Goal: Task Accomplishment & Management: Manage account settings

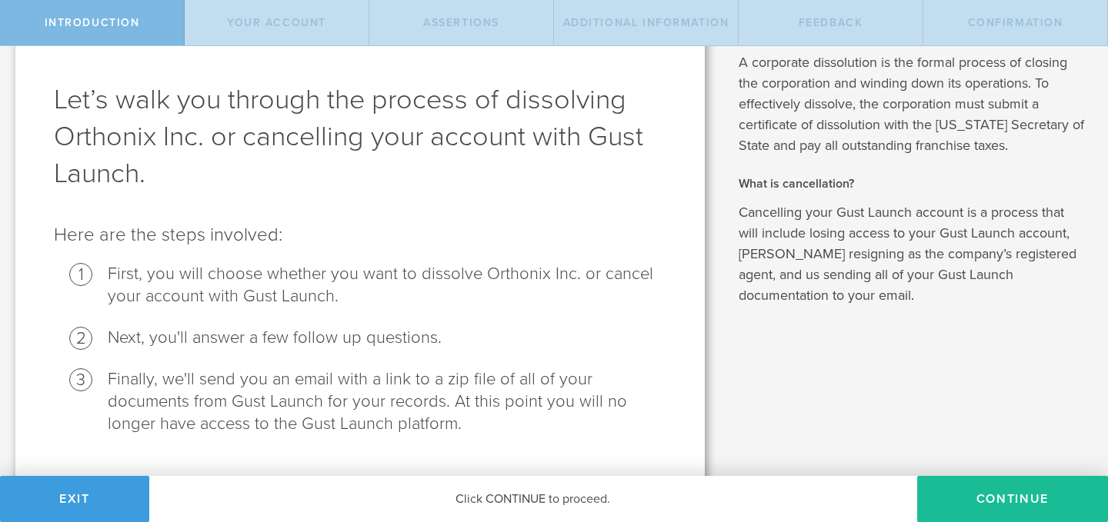
scroll to position [92, 0]
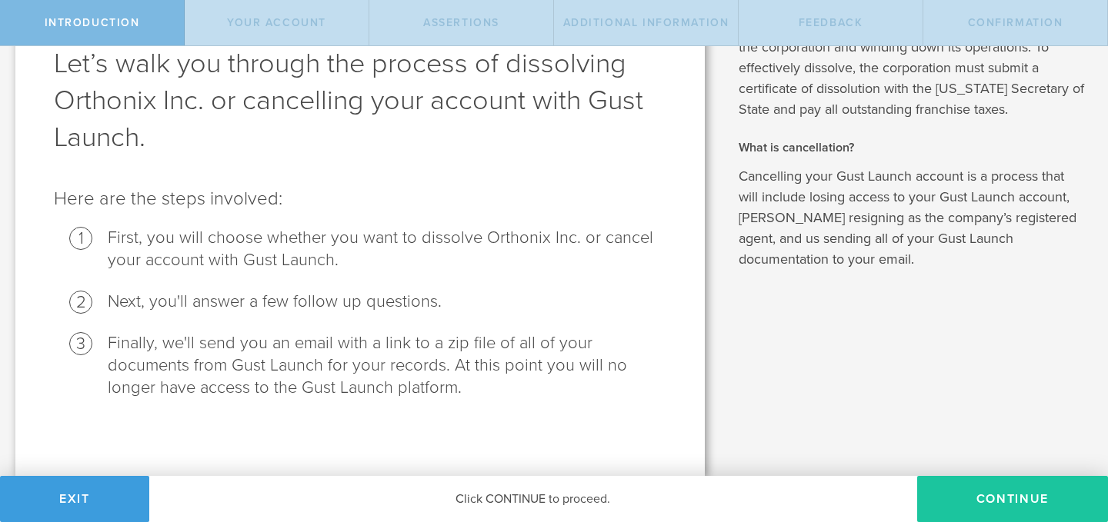
click at [963, 504] on button "Continue" at bounding box center [1012, 499] width 191 height 46
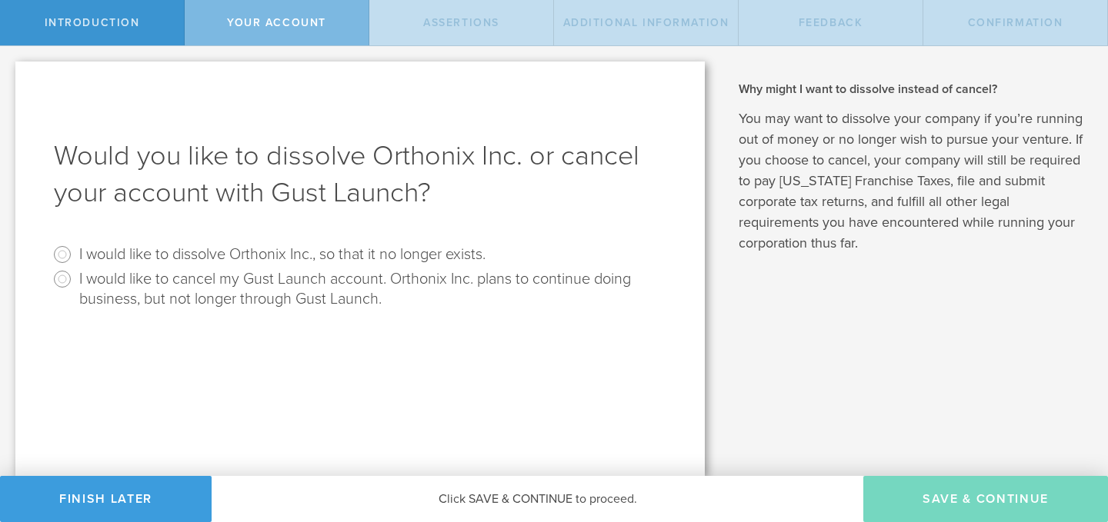
scroll to position [0, 0]
click at [65, 279] on input "I would like to cancel my Gust Launch account. Orthonix Inc. plans to continue …" at bounding box center [62, 279] width 25 height 25
radio input "true"
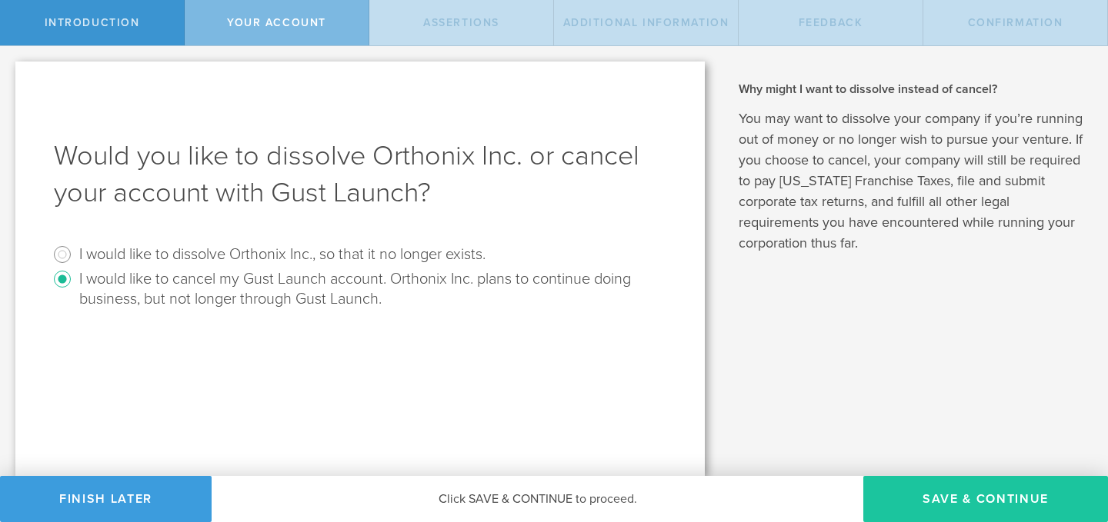
click at [940, 485] on button "Save & Continue" at bounding box center [985, 499] width 245 height 46
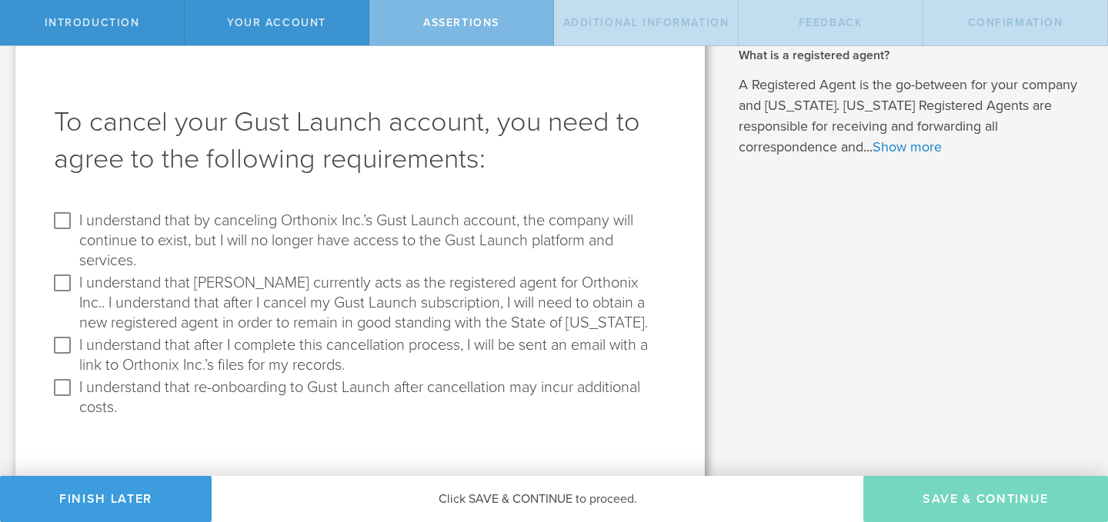
scroll to position [40, 0]
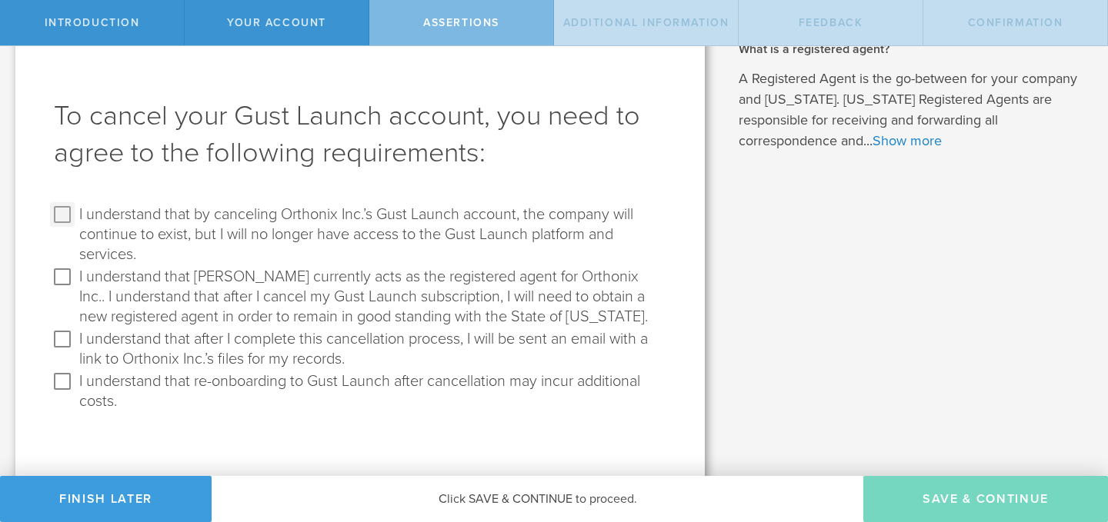
click at [57, 215] on input "I understand that by canceling Orthonix Inc.’s Gust Launch account, the company…" at bounding box center [62, 214] width 25 height 25
checkbox input "true"
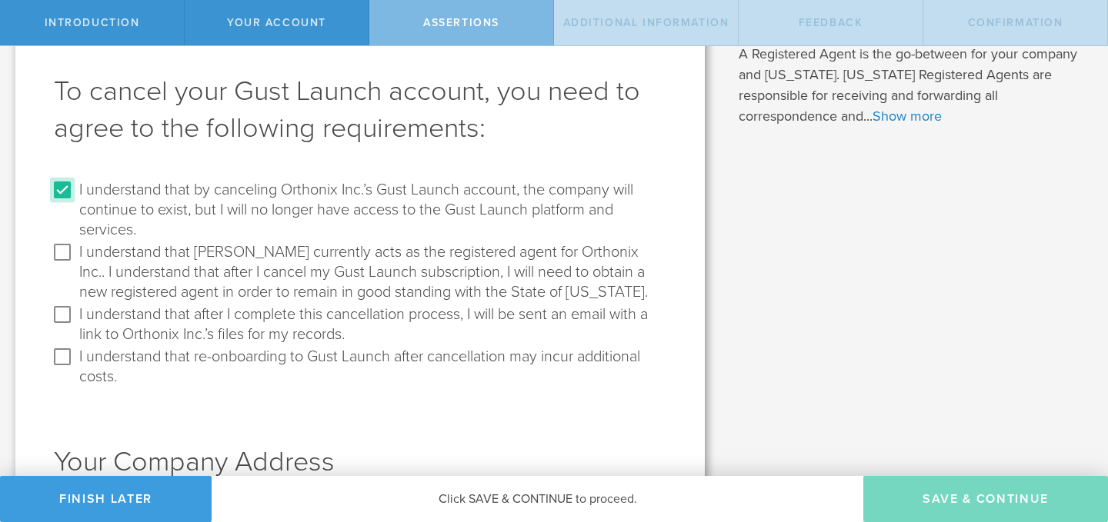
scroll to position [80, 0]
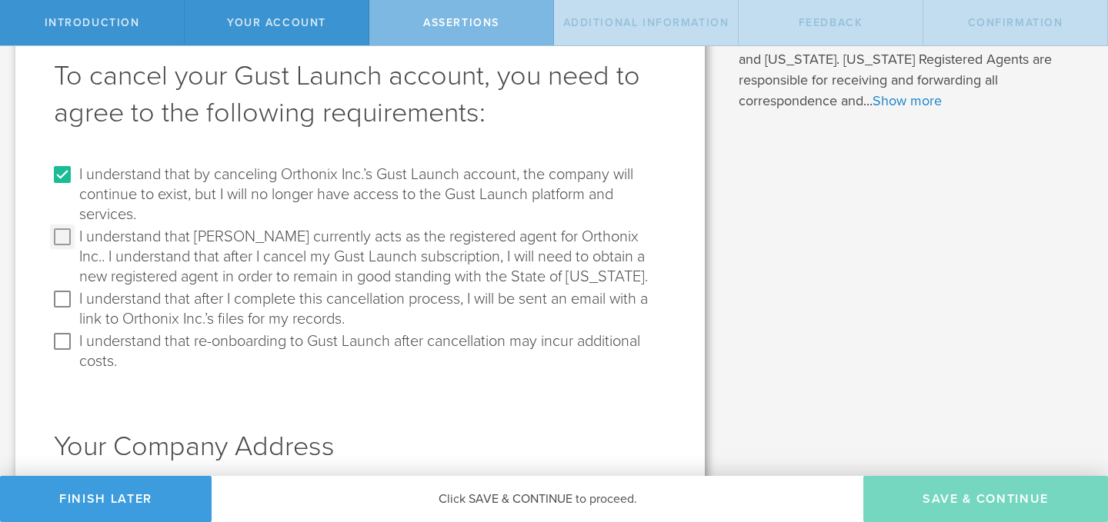
click at [66, 236] on input "I understand that Gust currently acts as the registered agent for Orthonix Inc.…" at bounding box center [62, 237] width 25 height 25
checkbox input "true"
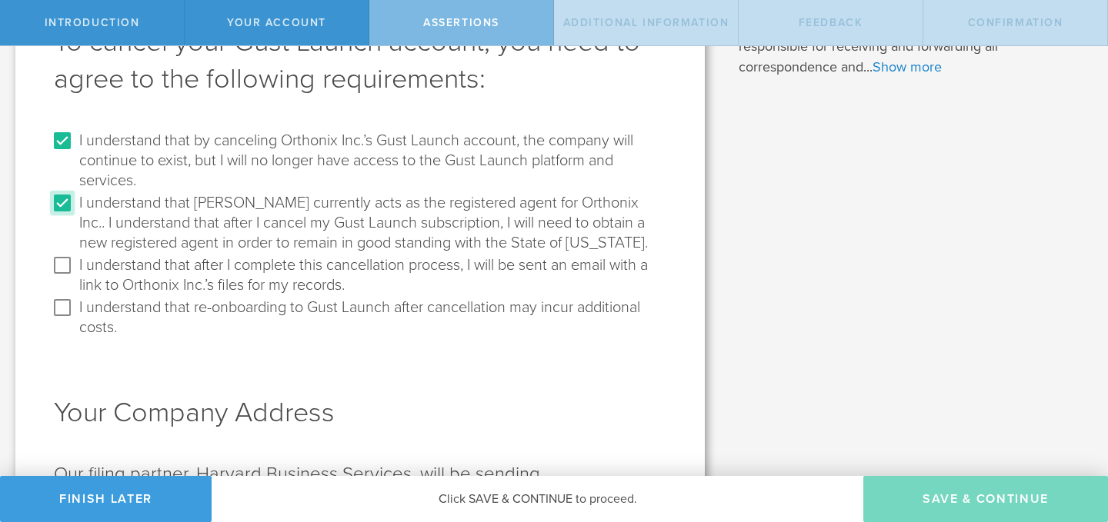
scroll to position [115, 0]
click at [62, 266] on input "I understand that after I complete this cancellation process, I will be sent an…" at bounding box center [62, 264] width 25 height 25
checkbox input "true"
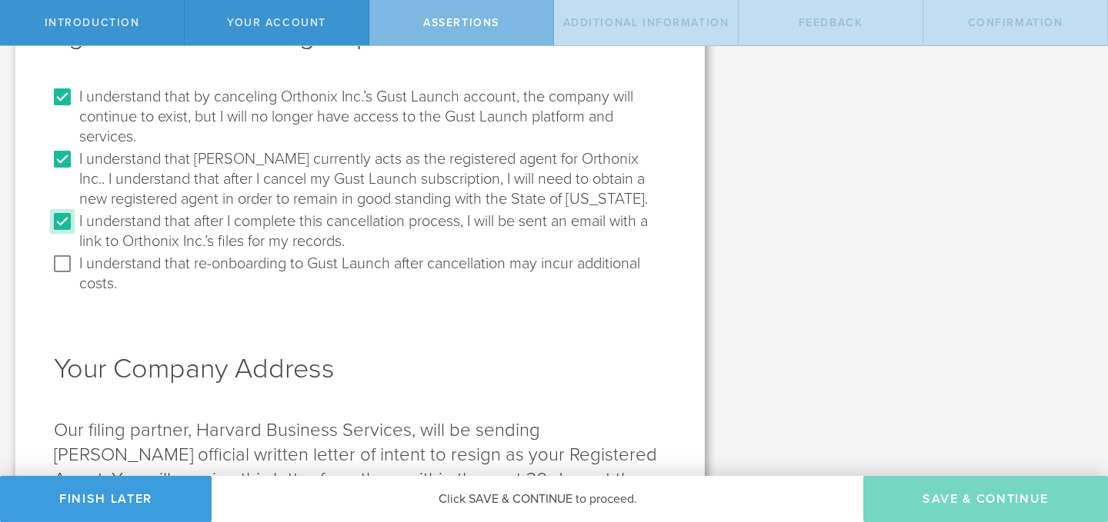
scroll to position [162, 0]
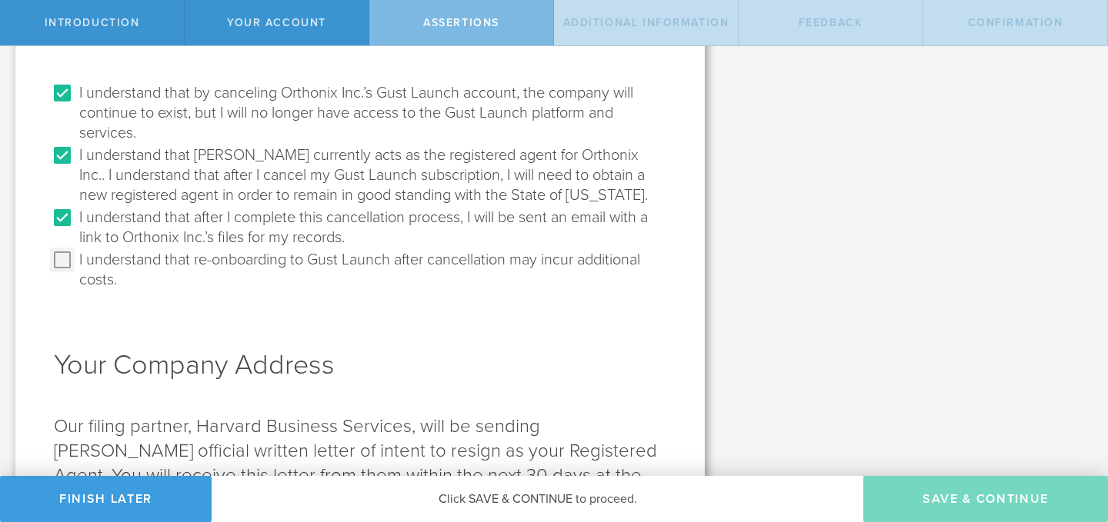
click at [64, 268] on input "I understand that re-onboarding to Gust Launch after cancellation may incur add…" at bounding box center [62, 260] width 25 height 25
checkbox input "true"
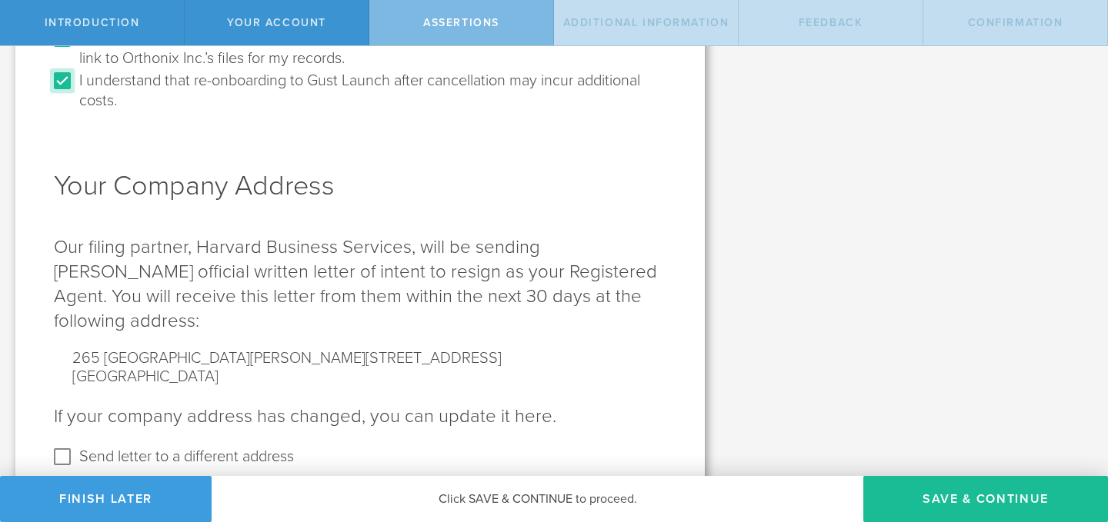
scroll to position [367, 0]
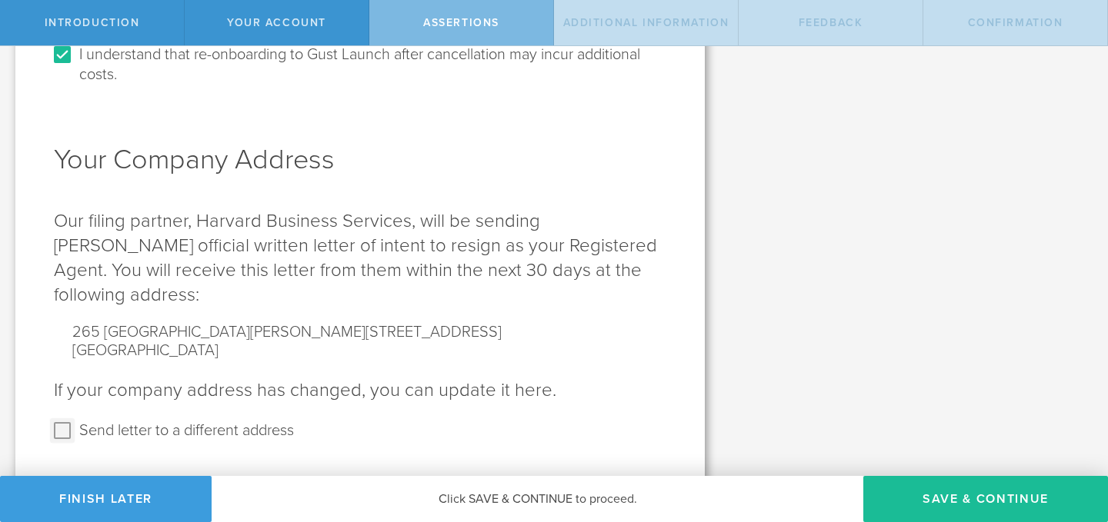
click at [67, 419] on input "Send letter to a different address" at bounding box center [62, 431] width 25 height 25
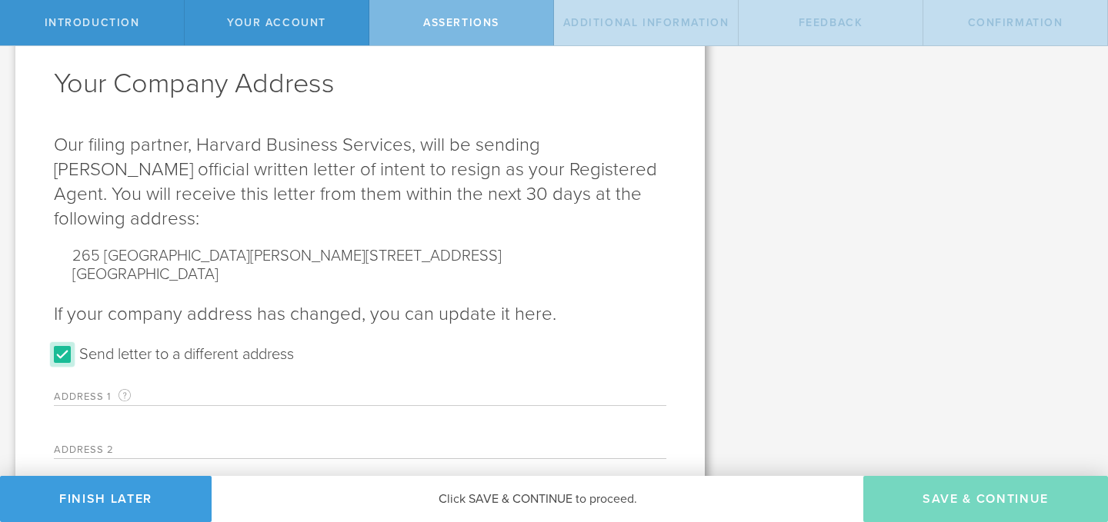
scroll to position [466, 0]
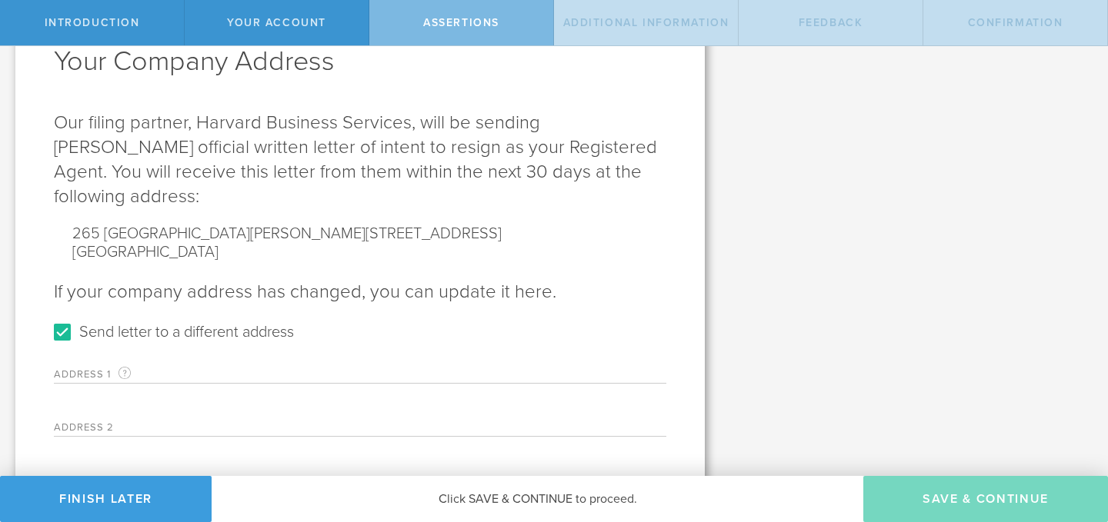
click at [105, 365] on label "Address 1 A valid U.S. mailing address for your company that is current as of t…" at bounding box center [150, 374] width 192 height 18
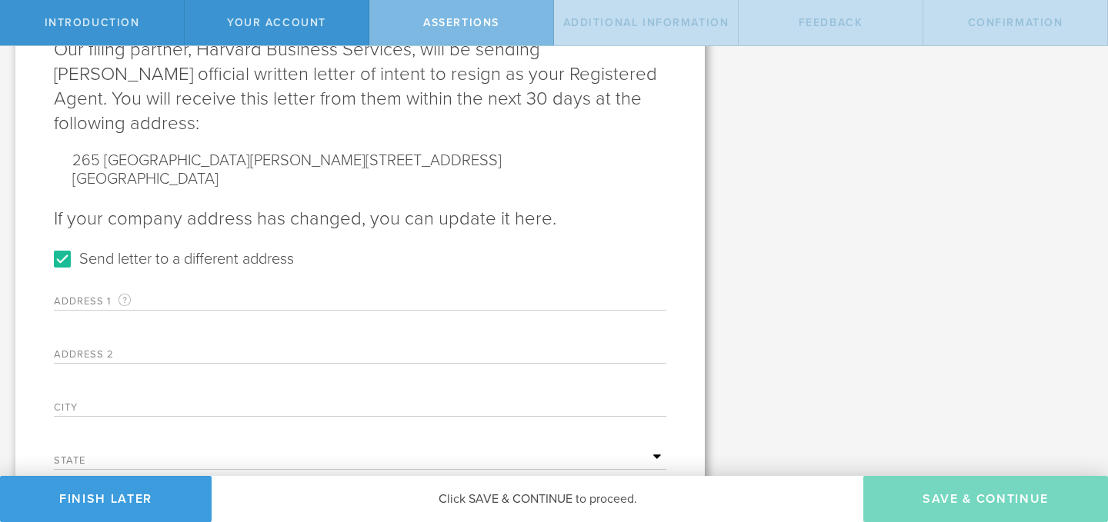
click at [81, 350] on label "Address 2" at bounding box center [150, 356] width 192 height 13
click at [82, 292] on label "Address 1 A valid U.S. mailing address for your company that is current as of t…" at bounding box center [150, 301] width 192 height 18
click at [179, 292] on label "Address 1 A valid U.S. mailing address for your company that is current as of t…" at bounding box center [150, 301] width 192 height 18
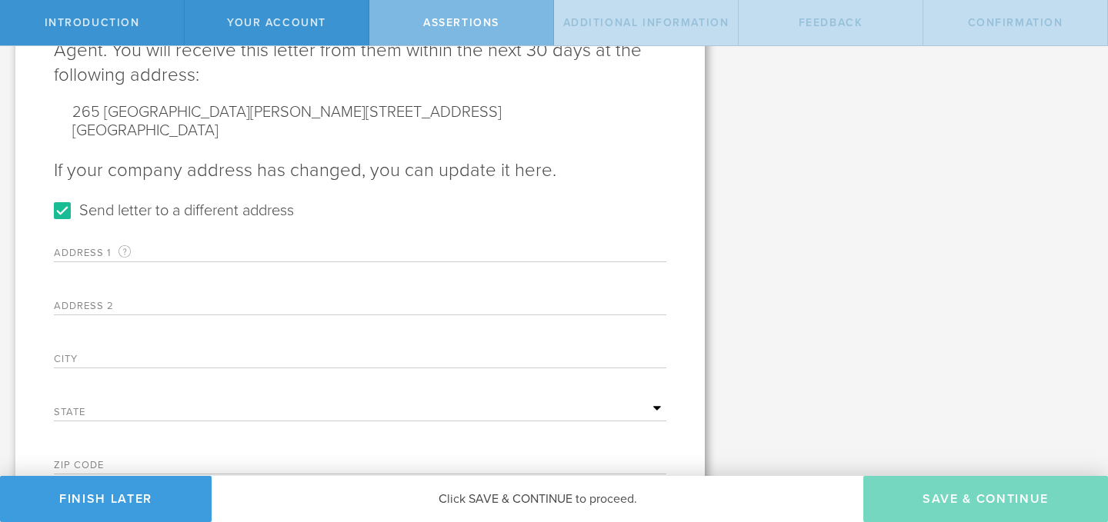
scroll to position [640, 0]
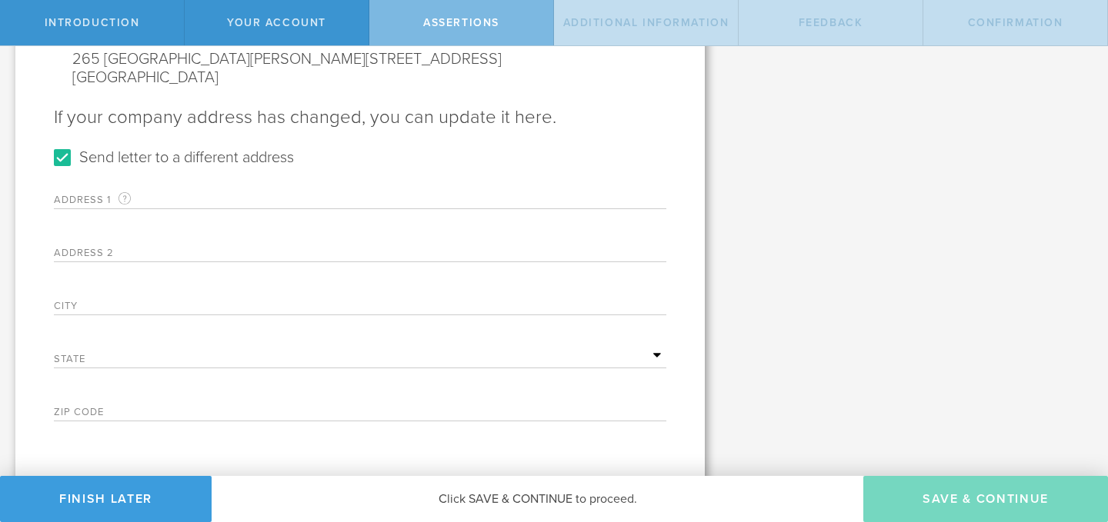
click at [150, 309] on div "Address 1 A valid U.S. mailing address for your company that is current as of t…" at bounding box center [360, 300] width 612 height 244
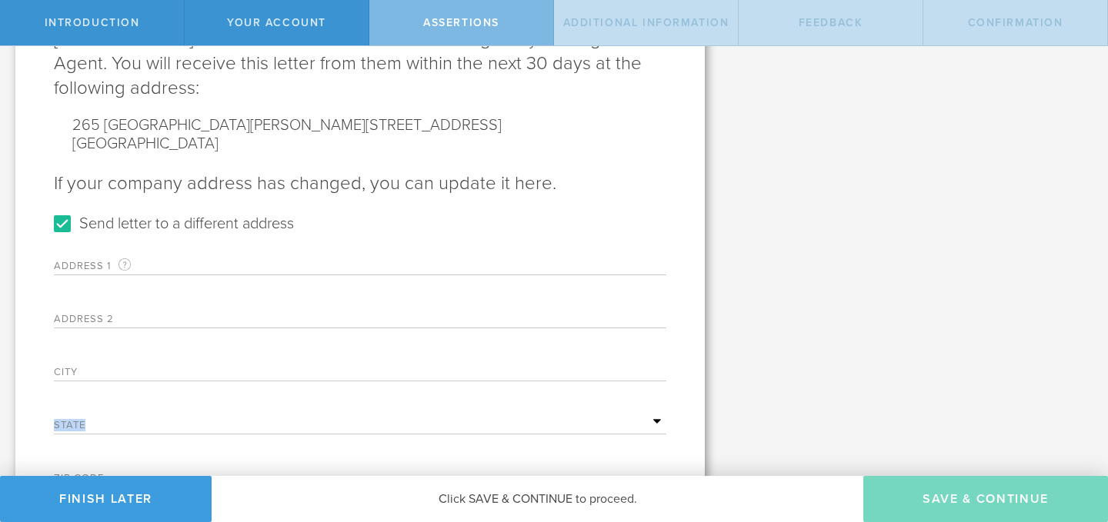
scroll to position [548, 0]
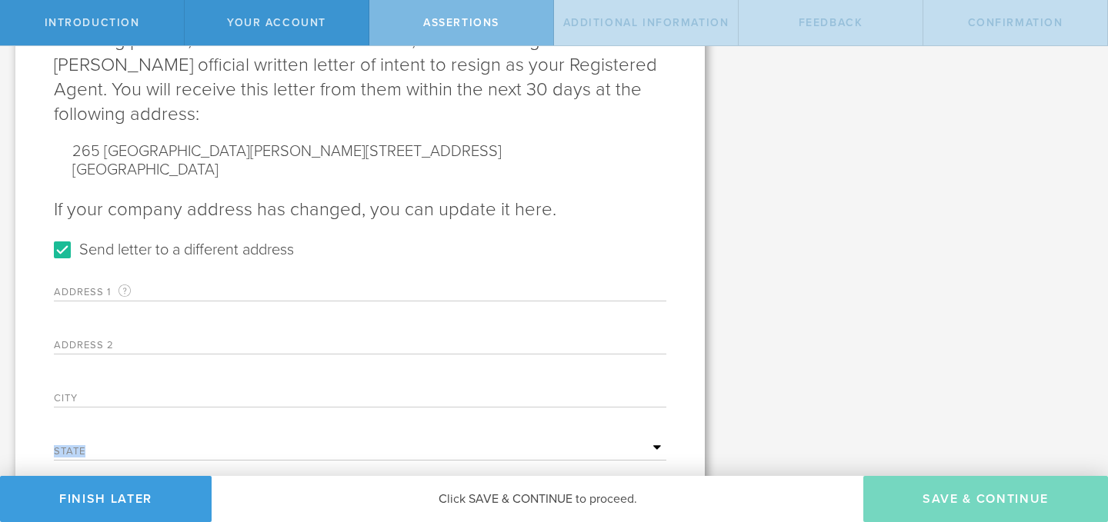
click at [215, 270] on div "Address 1 A valid U.S. mailing address for your company that is current as of t…" at bounding box center [360, 286] width 612 height 32
click at [79, 283] on label "Address 1 A valid U.S. mailing address for your company that is current as of t…" at bounding box center [150, 292] width 192 height 18
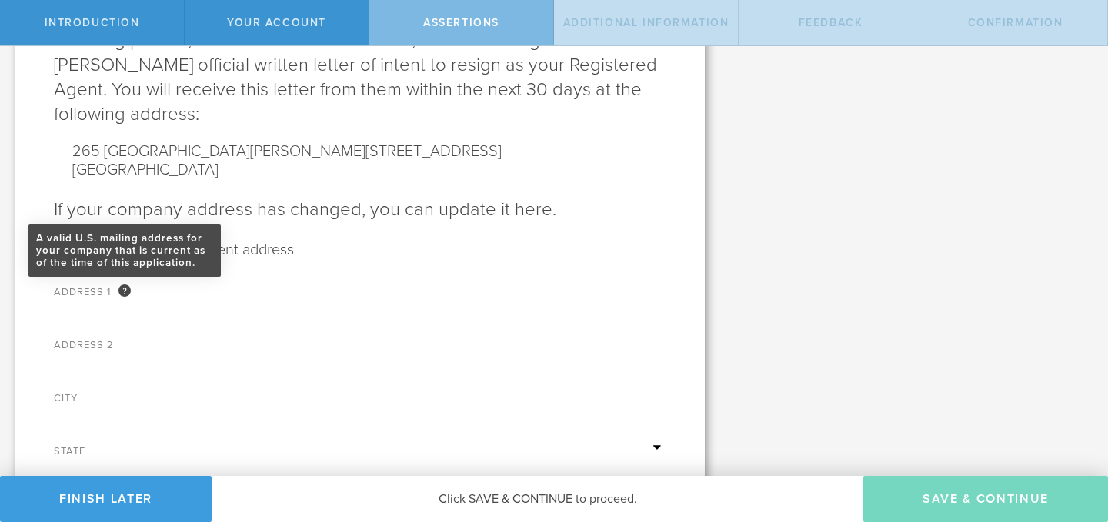
click at [120, 285] on div "A valid U.S. mailing address for your company that is current as of the time of…" at bounding box center [124, 291] width 12 height 12
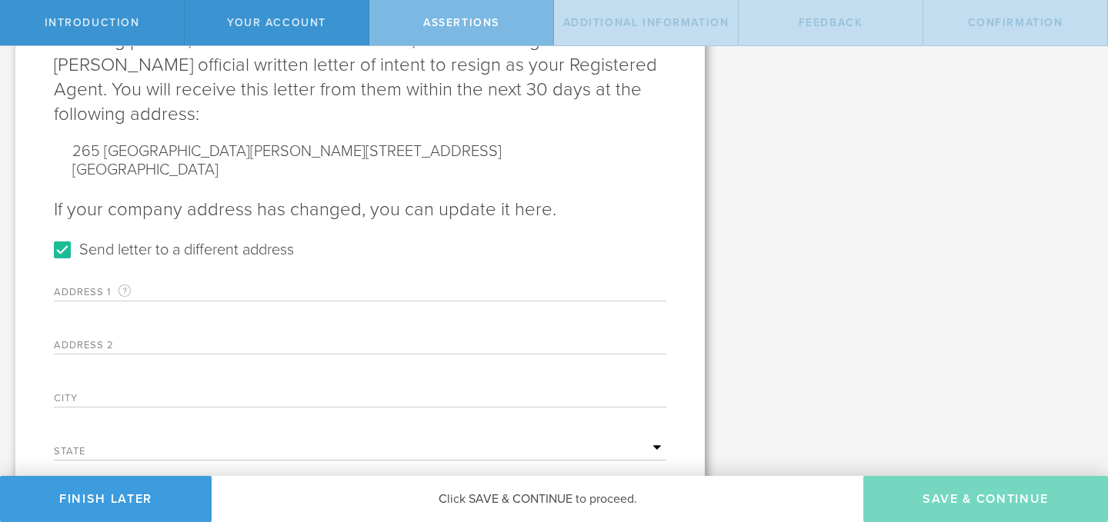
click at [82, 283] on label "Address 1 A valid U.S. mailing address for your company that is current as of t…" at bounding box center [150, 292] width 192 height 18
click at [150, 283] on label "Address 1 A valid U.S. mailing address for your company that is current as of t…" at bounding box center [150, 292] width 192 height 18
click at [182, 283] on label "Address 1 A valid U.S. mailing address for your company that is current as of t…" at bounding box center [150, 292] width 192 height 18
click at [132, 323] on div "Address 2" at bounding box center [360, 339] width 612 height 32
click at [114, 341] on label "Address 2" at bounding box center [150, 347] width 192 height 13
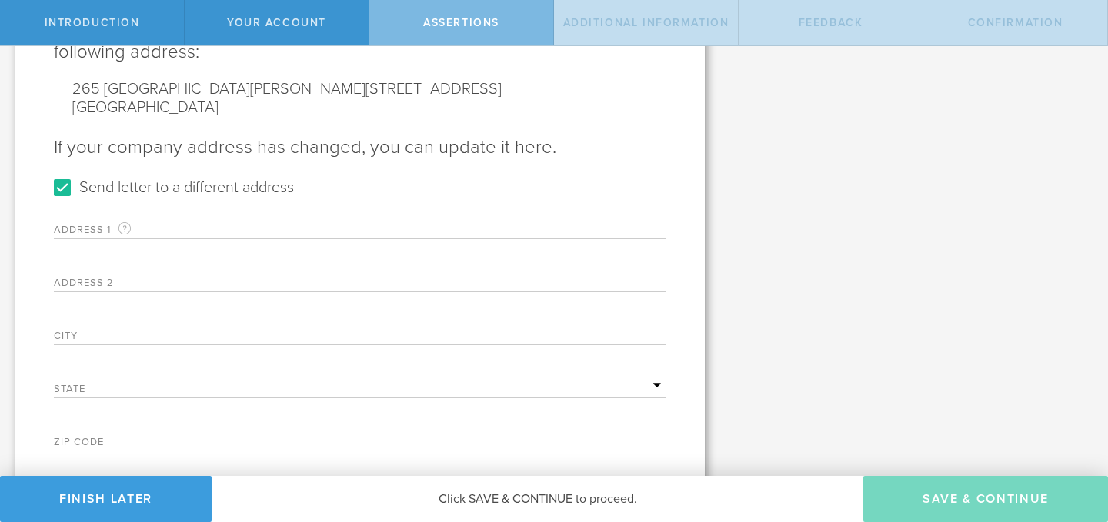
scroll to position [640, 0]
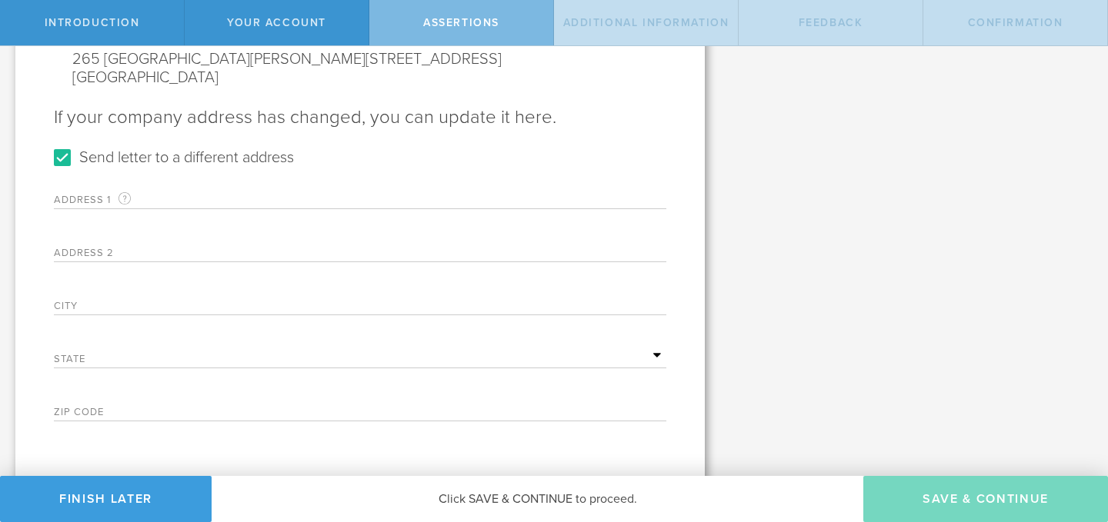
click at [145, 347] on div "Address 1 A valid U.S. mailing address for your company that is current as of t…" at bounding box center [360, 300] width 612 height 244
click at [149, 355] on label "State" at bounding box center [150, 361] width 192 height 13
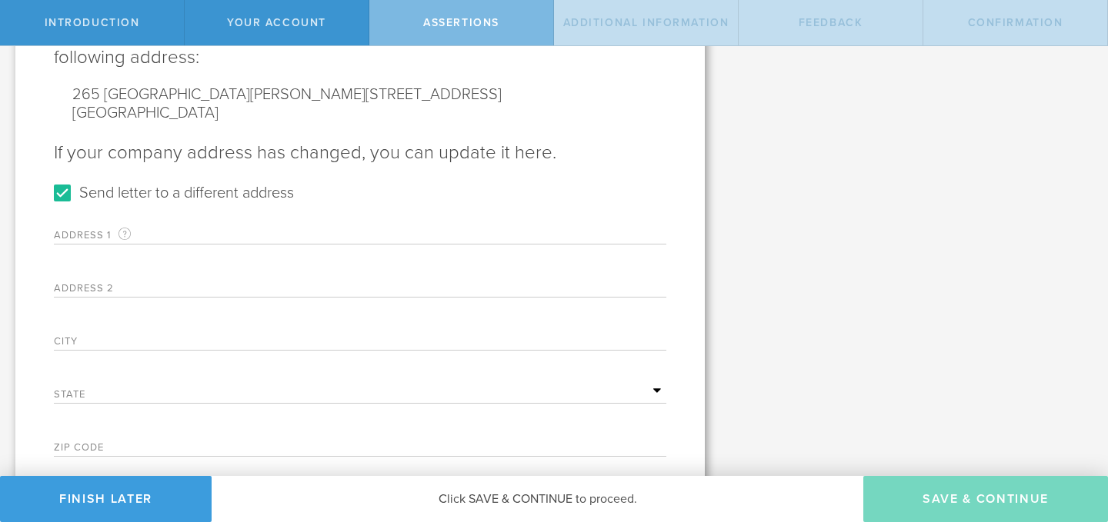
scroll to position [535, 0]
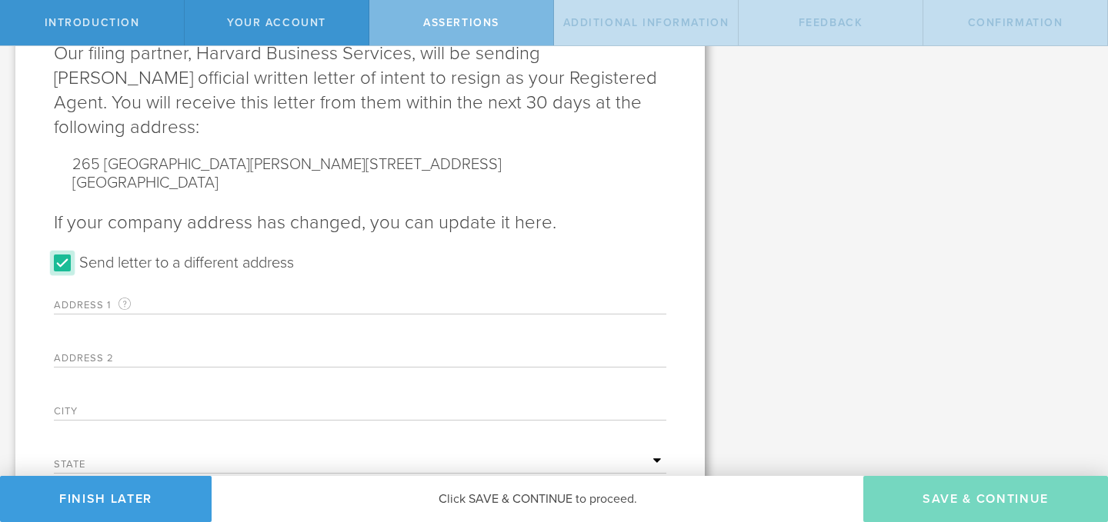
click at [62, 251] on input "Send letter to a different address" at bounding box center [62, 263] width 25 height 25
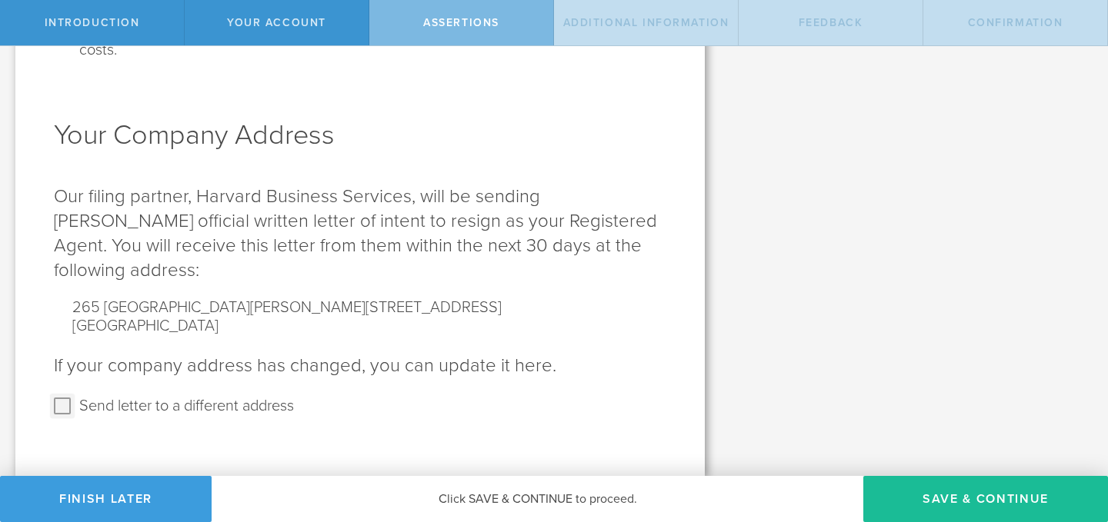
scroll to position [367, 0]
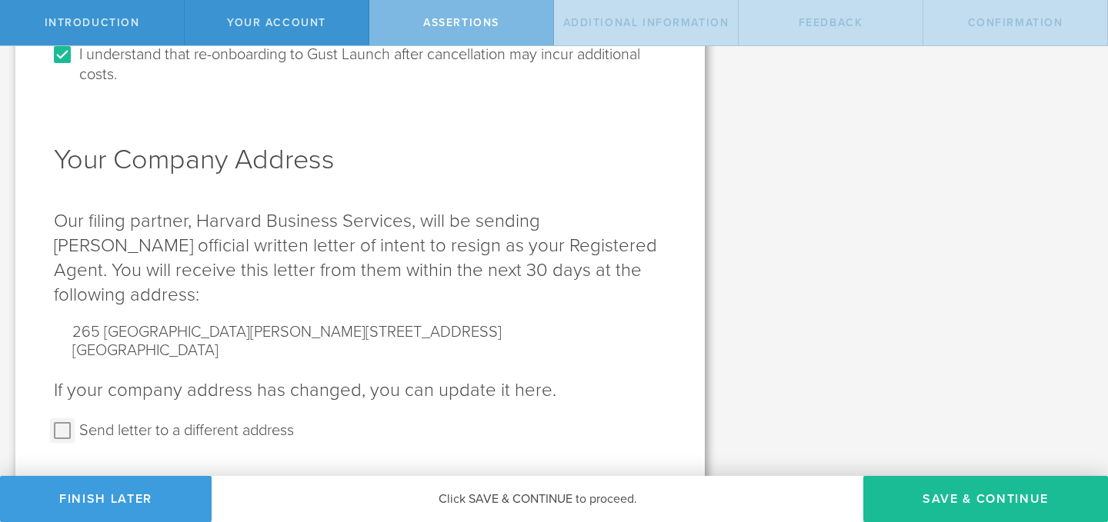
click at [60, 419] on input "Send letter to a different address" at bounding box center [62, 431] width 25 height 25
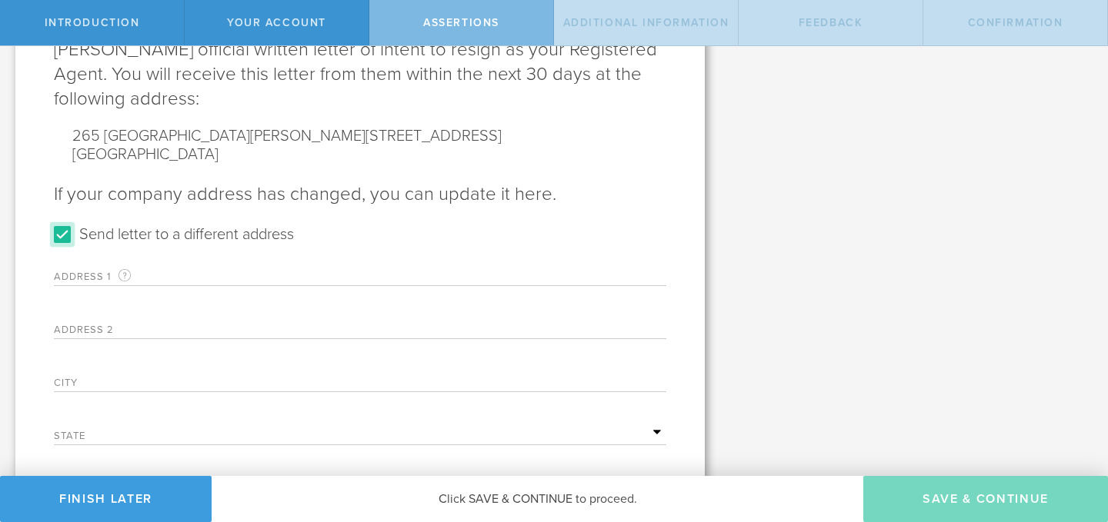
scroll to position [589, 0]
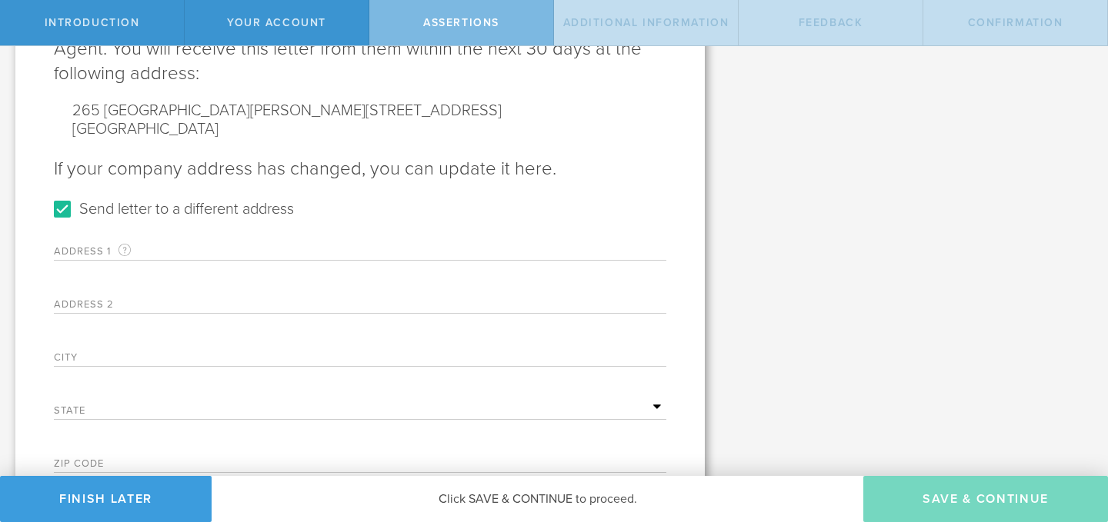
click at [114, 242] on label "Address 1 A valid U.S. mailing address for your company that is current as of t…" at bounding box center [150, 251] width 192 height 18
click at [101, 242] on label "Address 1 A valid U.S. mailing address for your company that is current as of t…" at bounding box center [150, 251] width 192 height 18
click at [102, 282] on div "Address 2" at bounding box center [360, 298] width 612 height 32
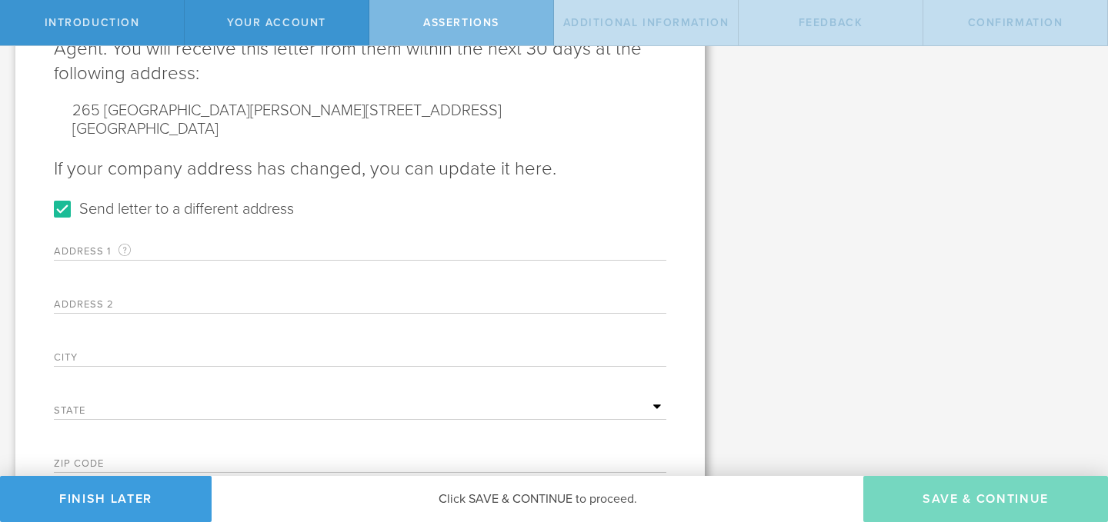
click at [102, 296] on div "Address 1 A valid U.S. mailing address for your company that is current as of t…" at bounding box center [360, 351] width 612 height 244
click at [95, 353] on label "City" at bounding box center [150, 359] width 192 height 13
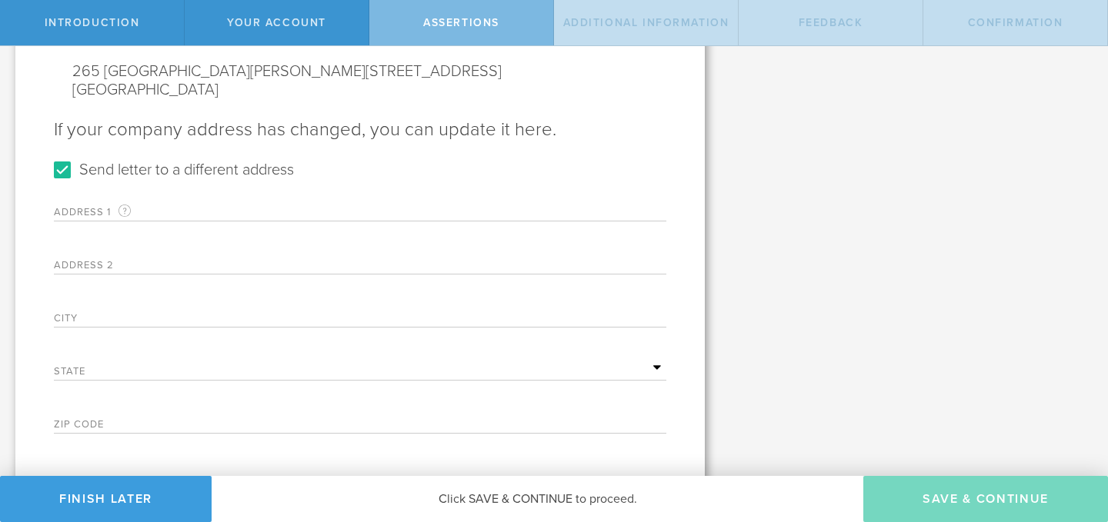
scroll to position [640, 0]
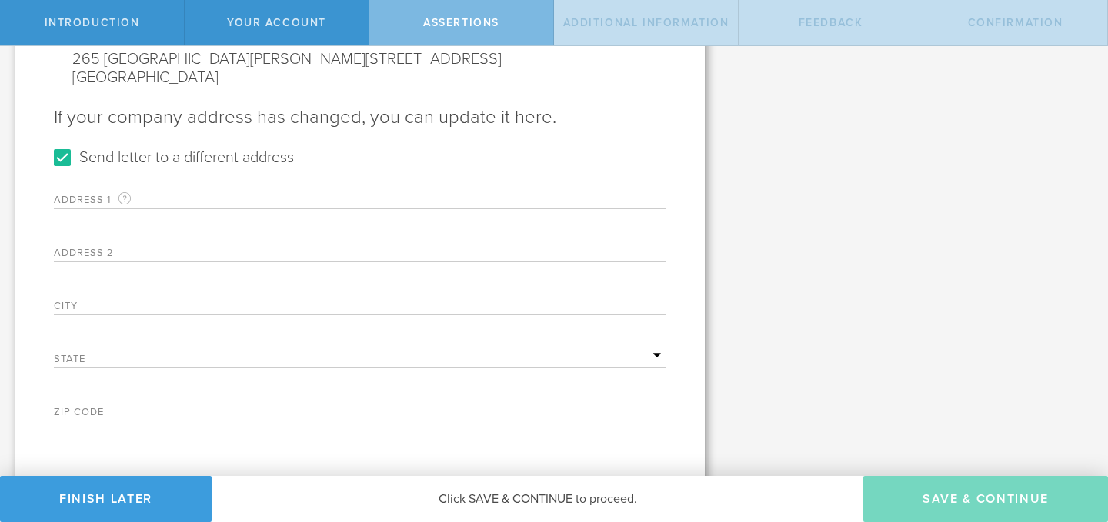
click at [116, 408] on label "Zip code" at bounding box center [150, 414] width 192 height 13
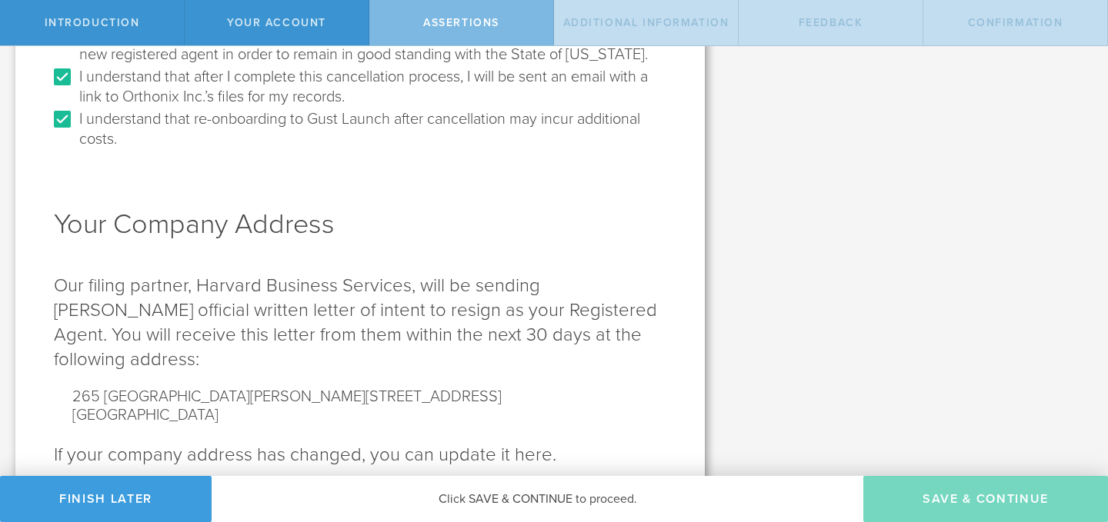
scroll to position [383, 0]
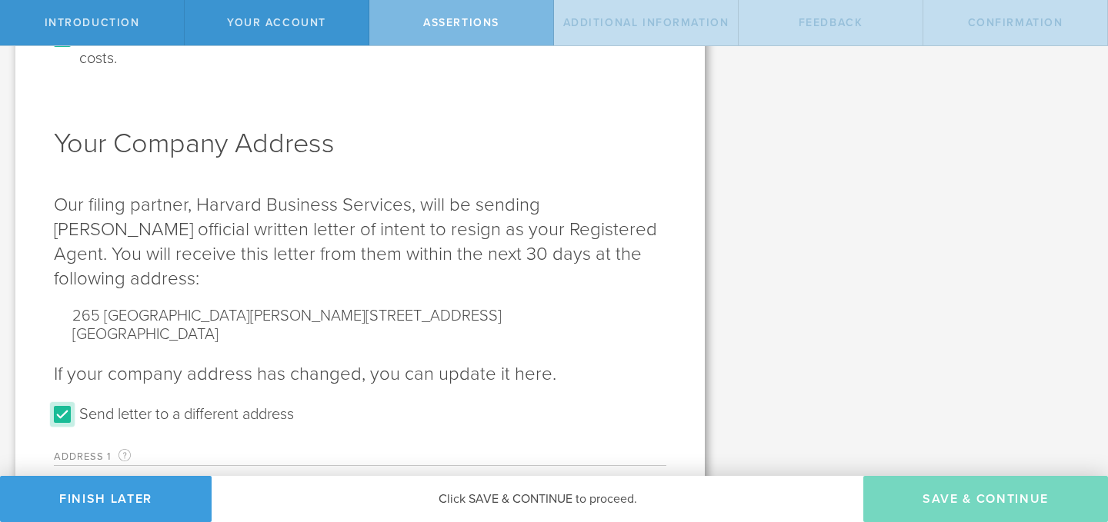
click at [70, 402] on input "Send letter to a different address" at bounding box center [62, 414] width 25 height 25
checkbox input "false"
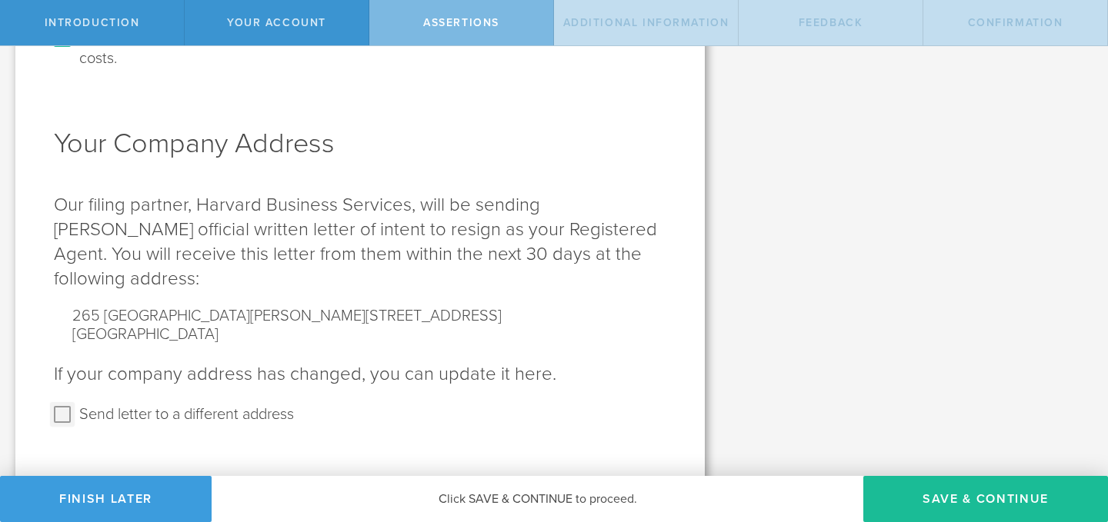
scroll to position [367, 0]
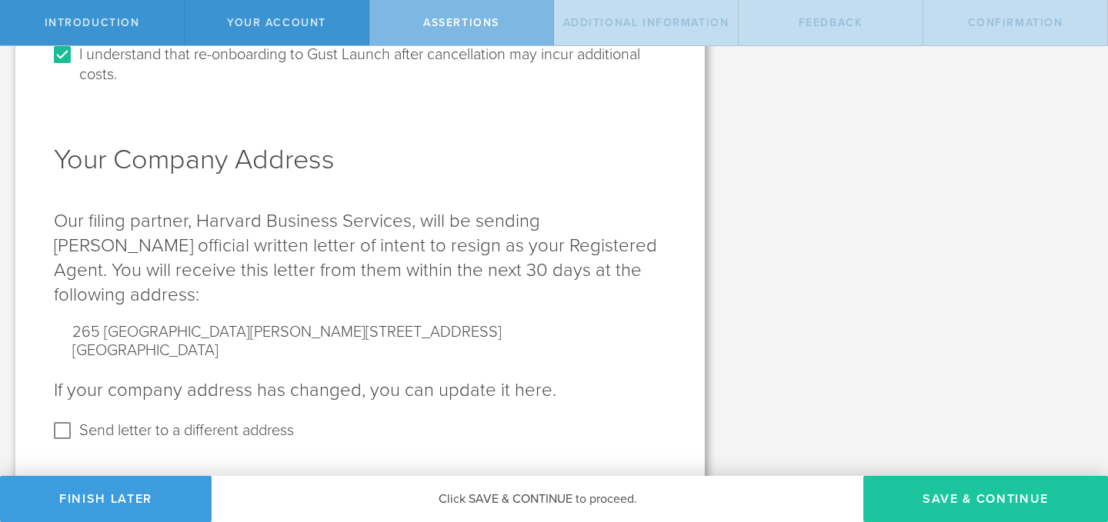
click at [946, 499] on button "Save & Continue" at bounding box center [985, 499] width 245 height 46
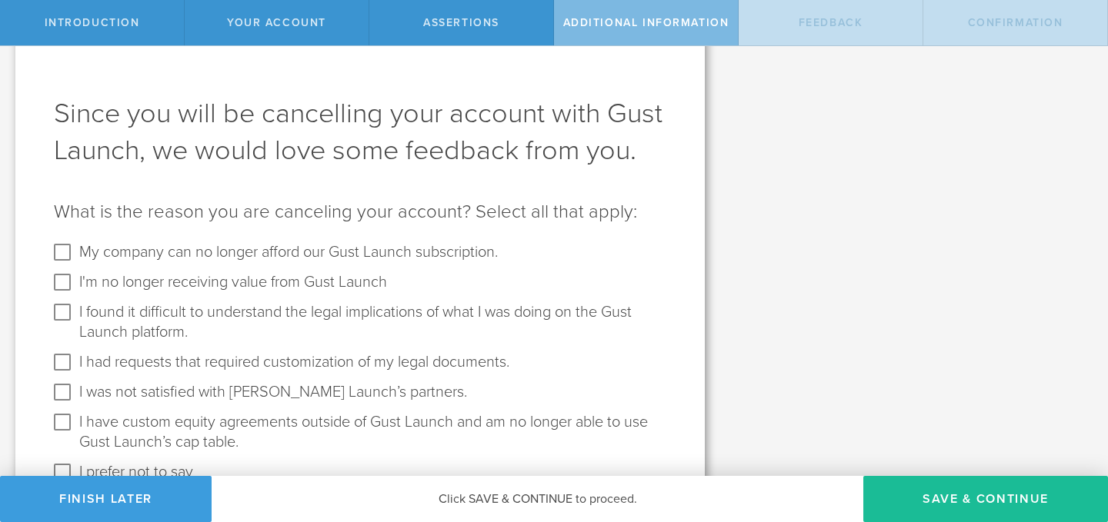
scroll to position [55, 0]
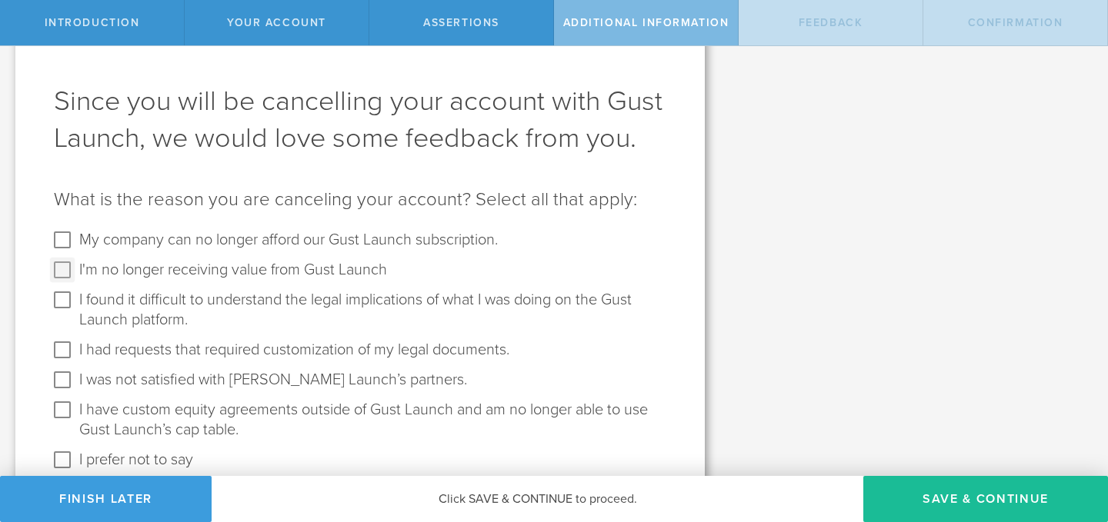
click at [63, 269] on input "I'm no longer receiving value from Gust Launch" at bounding box center [62, 270] width 25 height 25
checkbox input "true"
click at [62, 301] on input "I found it difficult to understand the legal implications of what I was doing o…" at bounding box center [62, 300] width 25 height 25
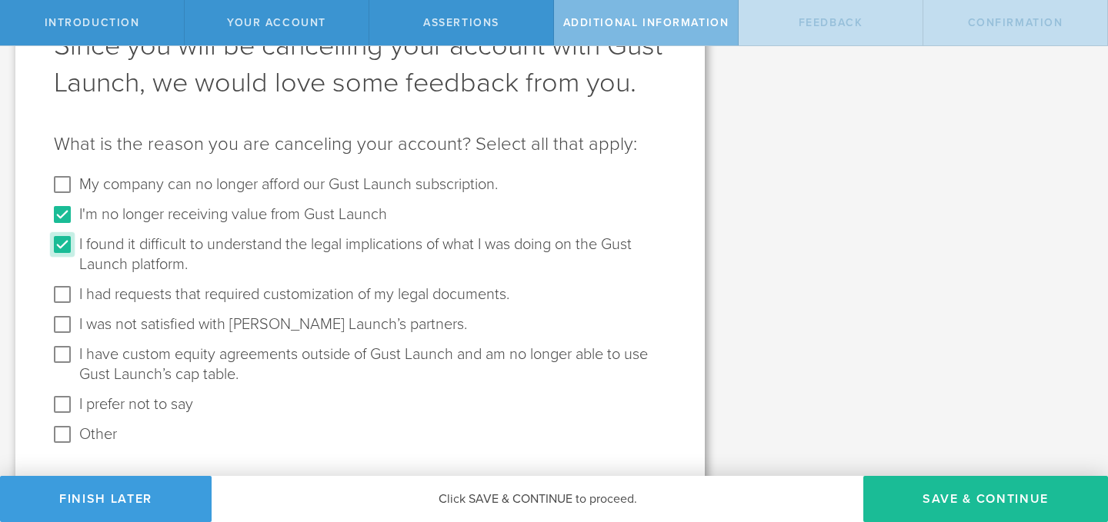
scroll to position [111, 0]
click at [65, 239] on input "I found it difficult to understand the legal implications of what I was doing o…" at bounding box center [62, 244] width 25 height 25
checkbox input "false"
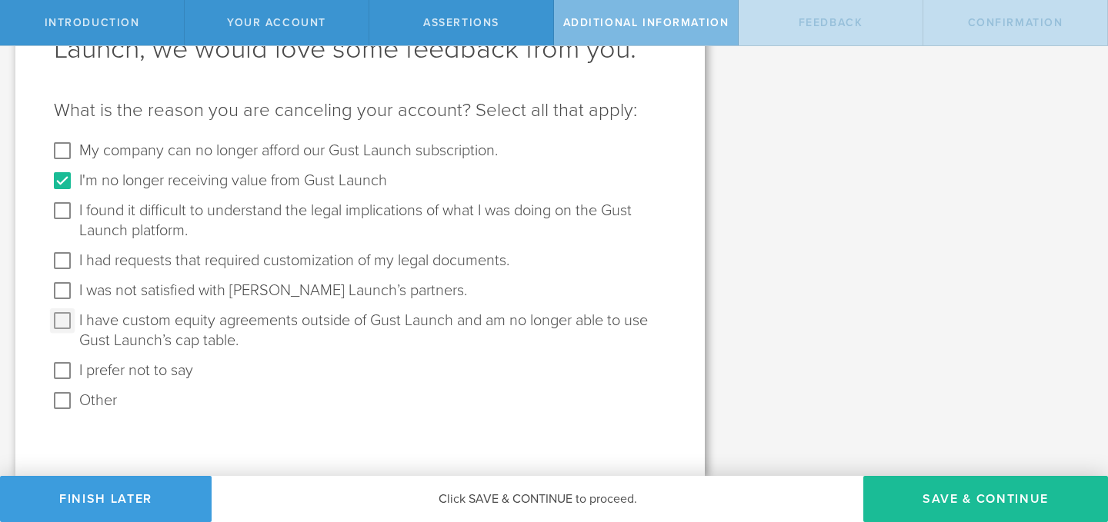
click at [60, 327] on input "I have custom equity agreements outside of Gust Launch and am no longer able to…" at bounding box center [62, 321] width 25 height 25
checkbox input "true"
click at [911, 506] on button "Save & Continue" at bounding box center [985, 499] width 245 height 46
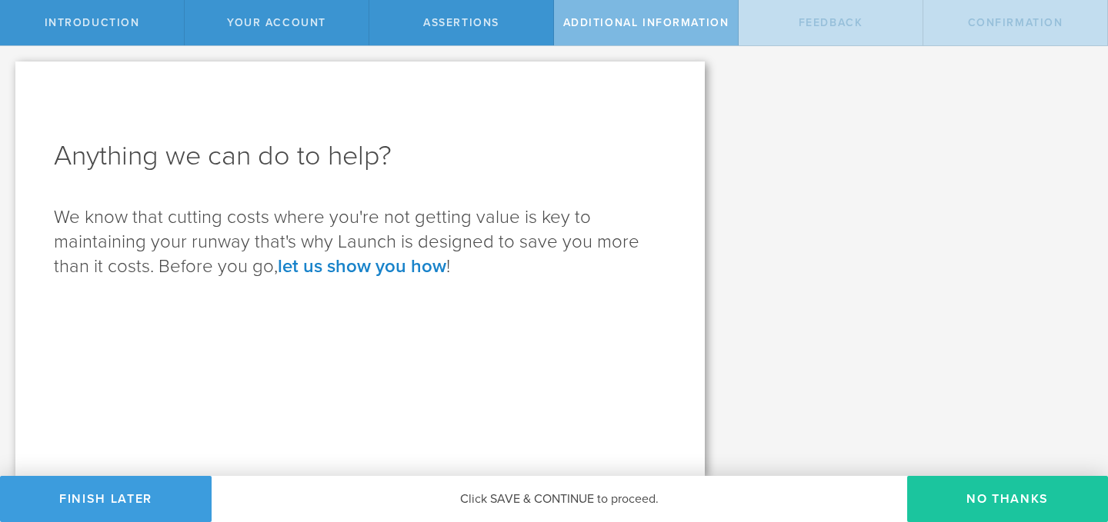
scroll to position [0, 0]
click at [1009, 505] on button "No Thanks" at bounding box center [1007, 499] width 201 height 46
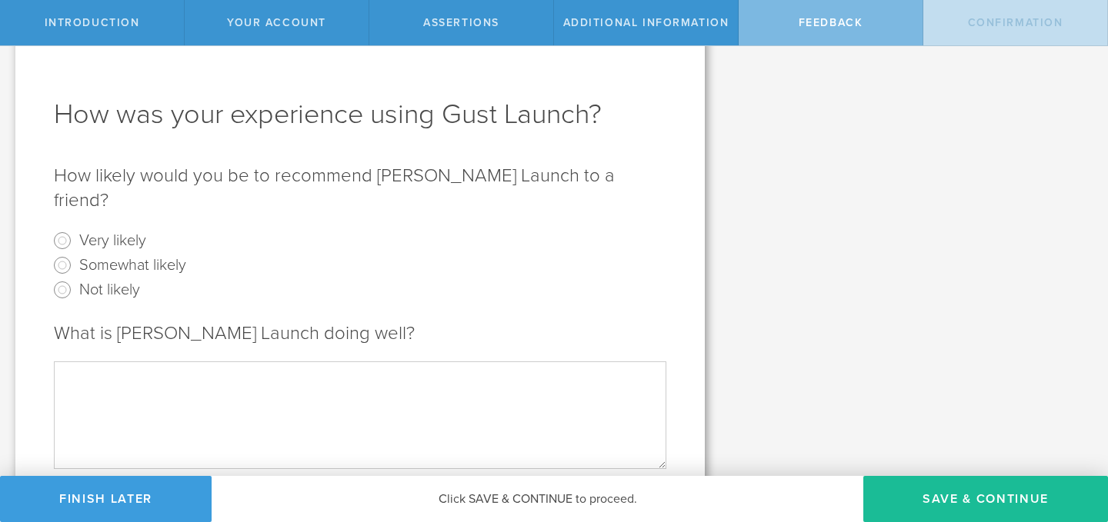
scroll to position [43, 0]
click at [63, 227] on input "Very likely" at bounding box center [62, 239] width 25 height 25
radio input "true"
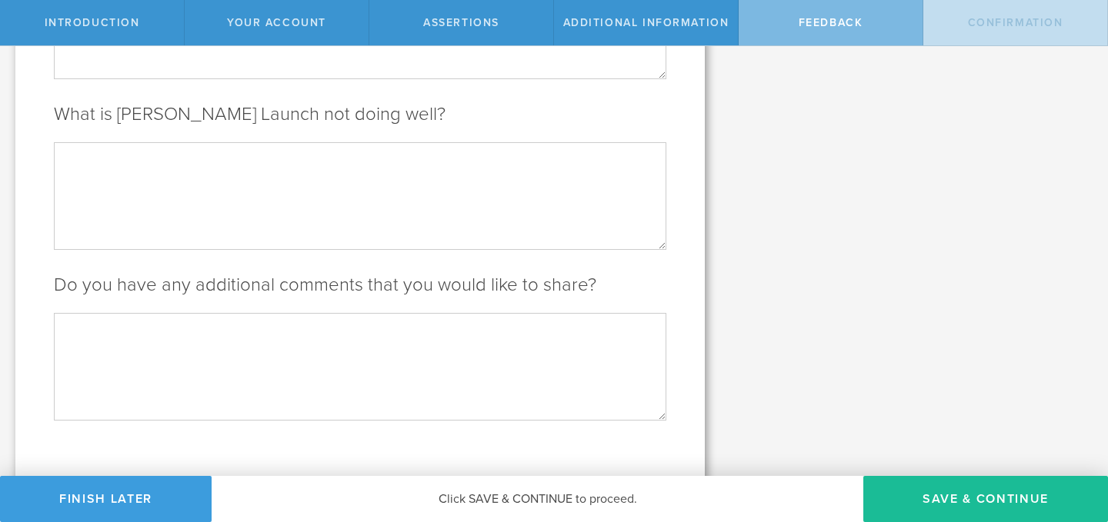
scroll to position [432, 0]
click at [907, 482] on button "Save & Continue" at bounding box center [985, 499] width 245 height 46
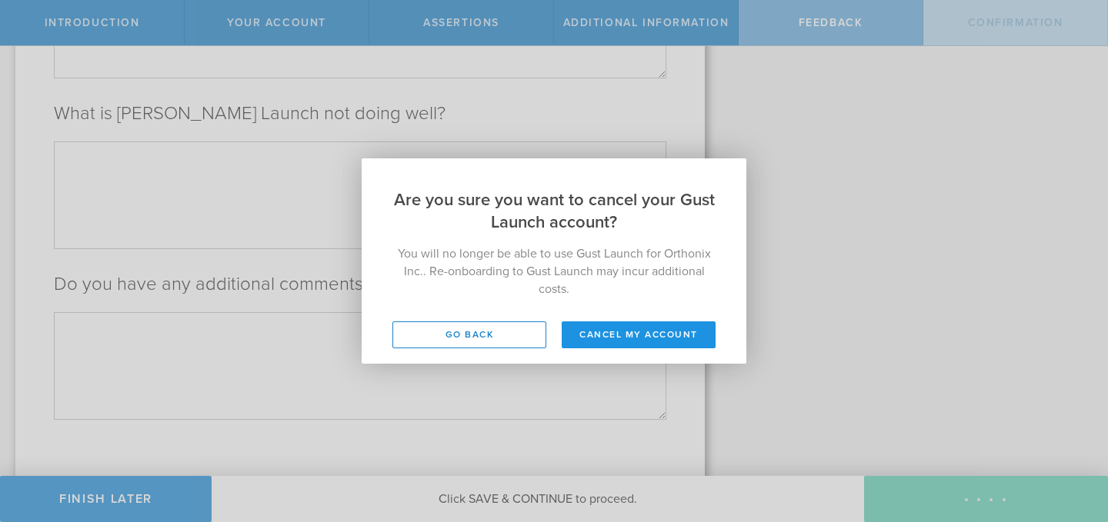
click at [644, 333] on button "Cancel my account" at bounding box center [639, 335] width 154 height 27
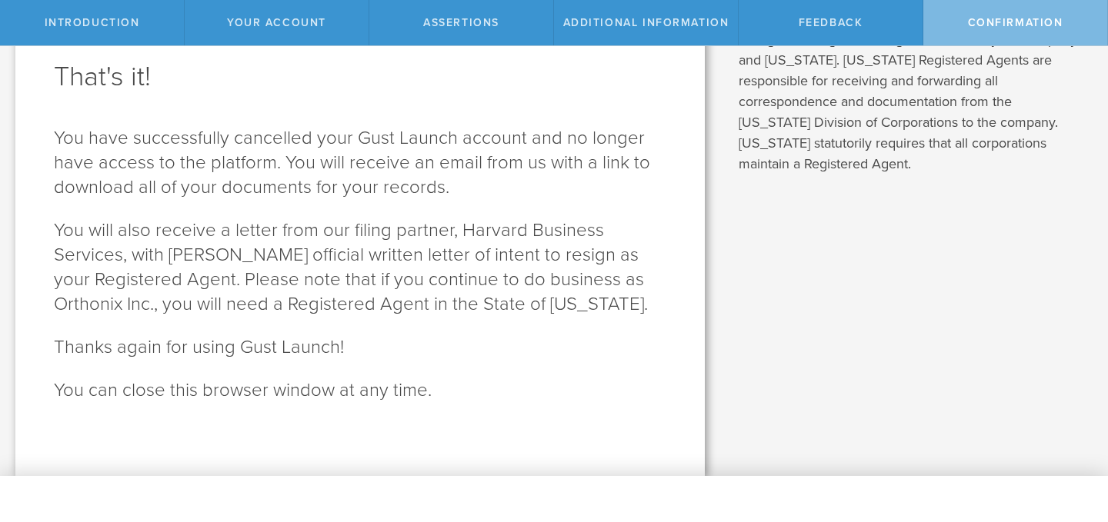
scroll to position [0, 0]
